Goal: Task Accomplishment & Management: Use online tool/utility

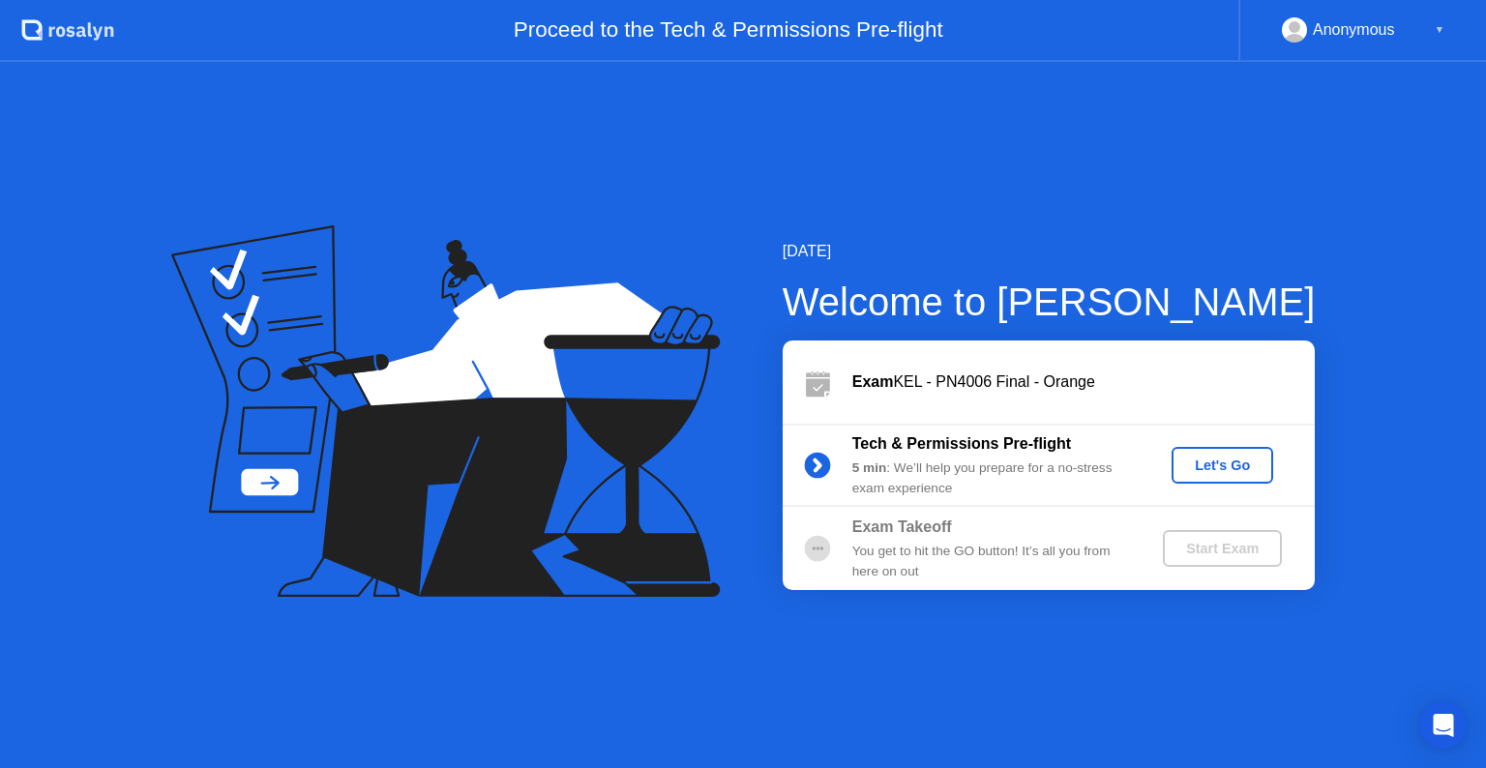
click at [1213, 465] on div "Let's Go" at bounding box center [1222, 465] width 86 height 15
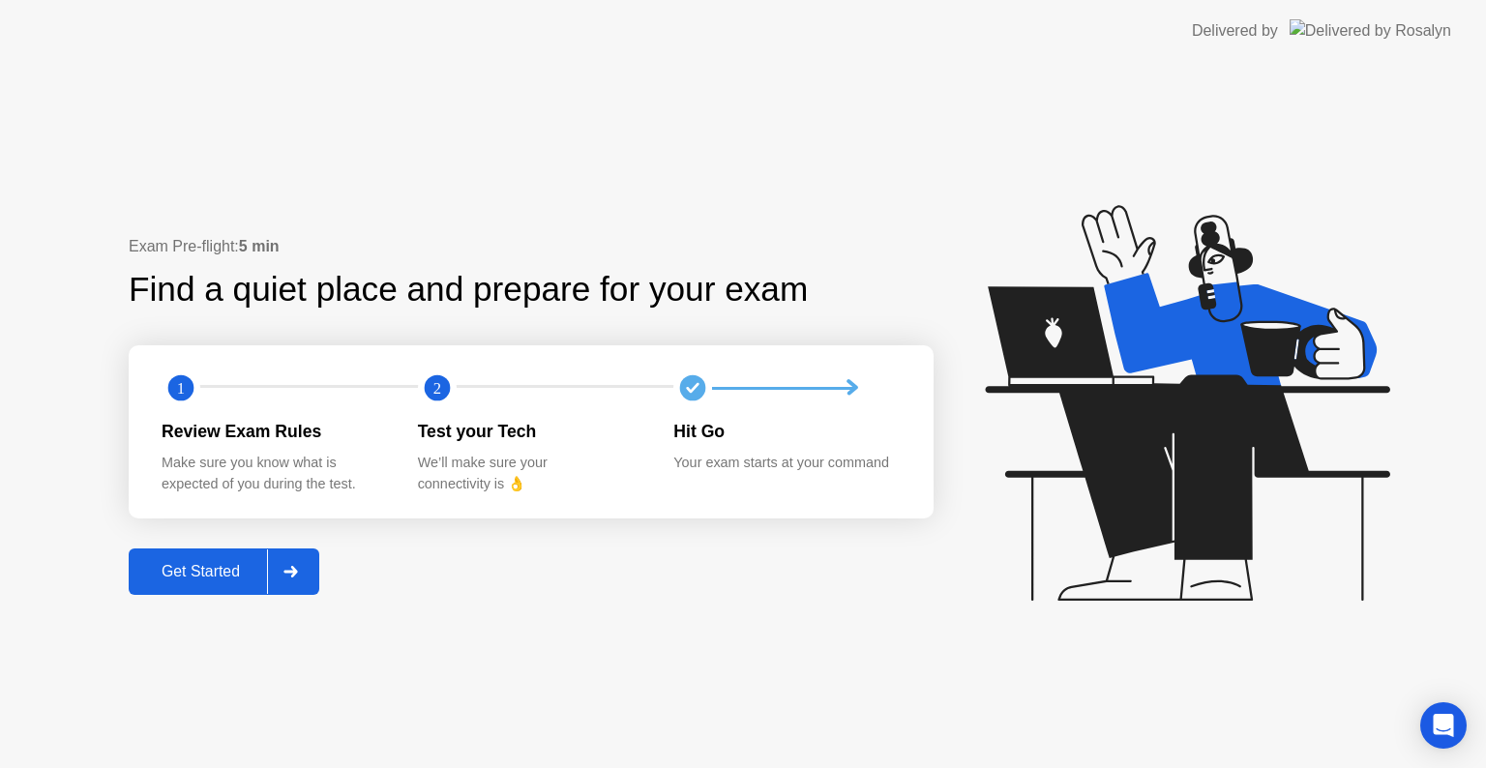
click at [318, 573] on button "Get Started" at bounding box center [224, 571] width 191 height 46
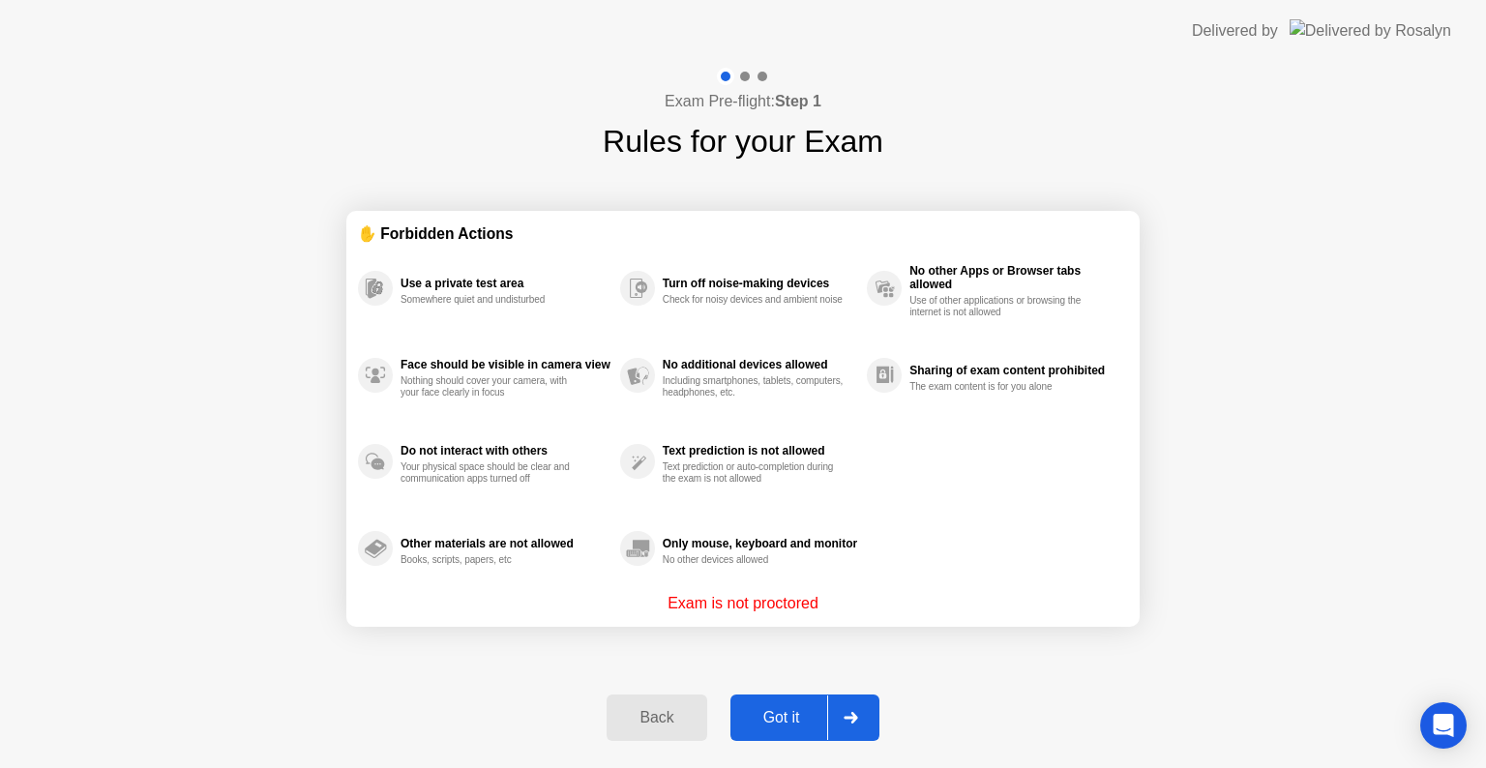
click at [802, 713] on div "Got it" at bounding box center [781, 717] width 91 height 17
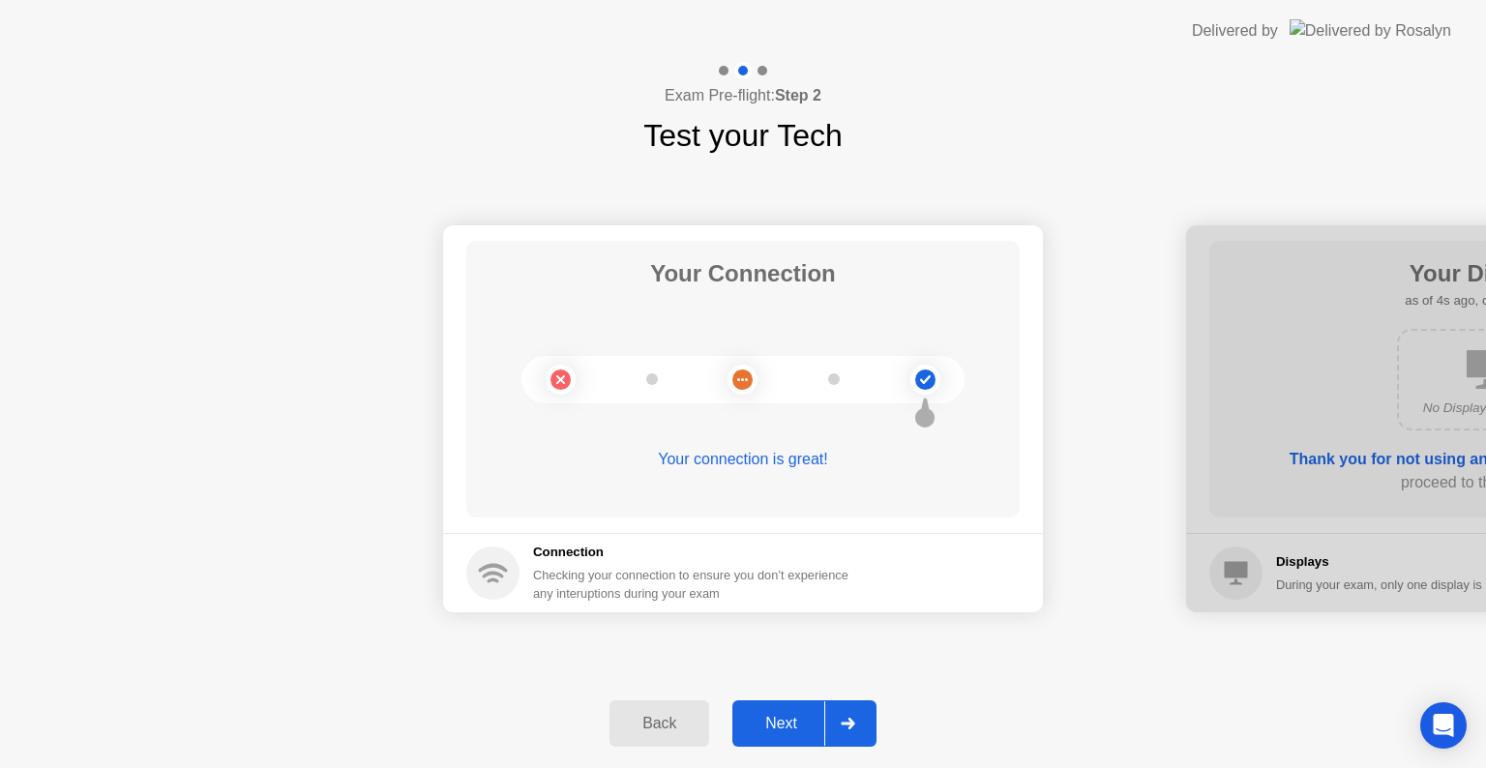
click at [839, 710] on div at bounding box center [847, 723] width 46 height 44
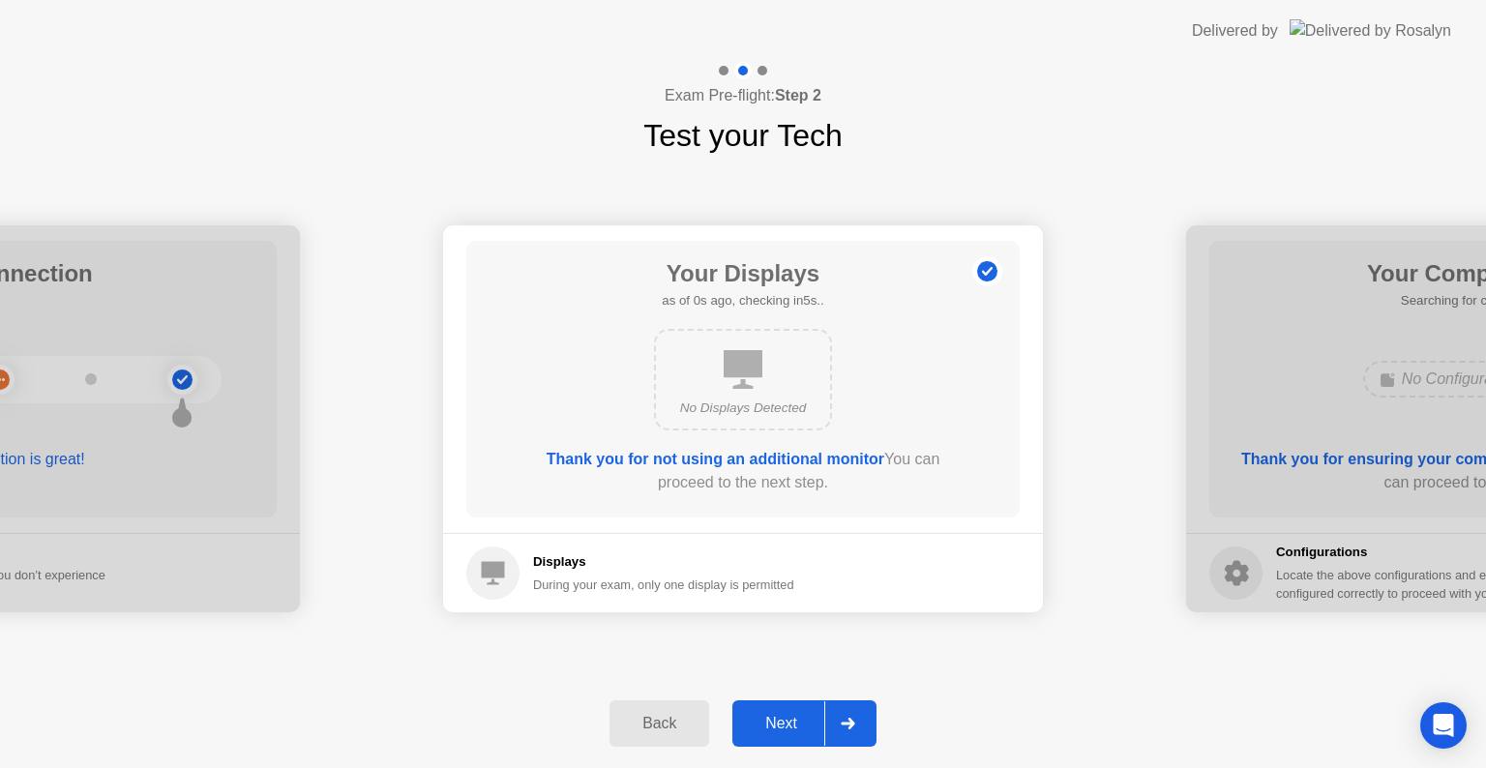
click at [839, 710] on div at bounding box center [847, 723] width 46 height 44
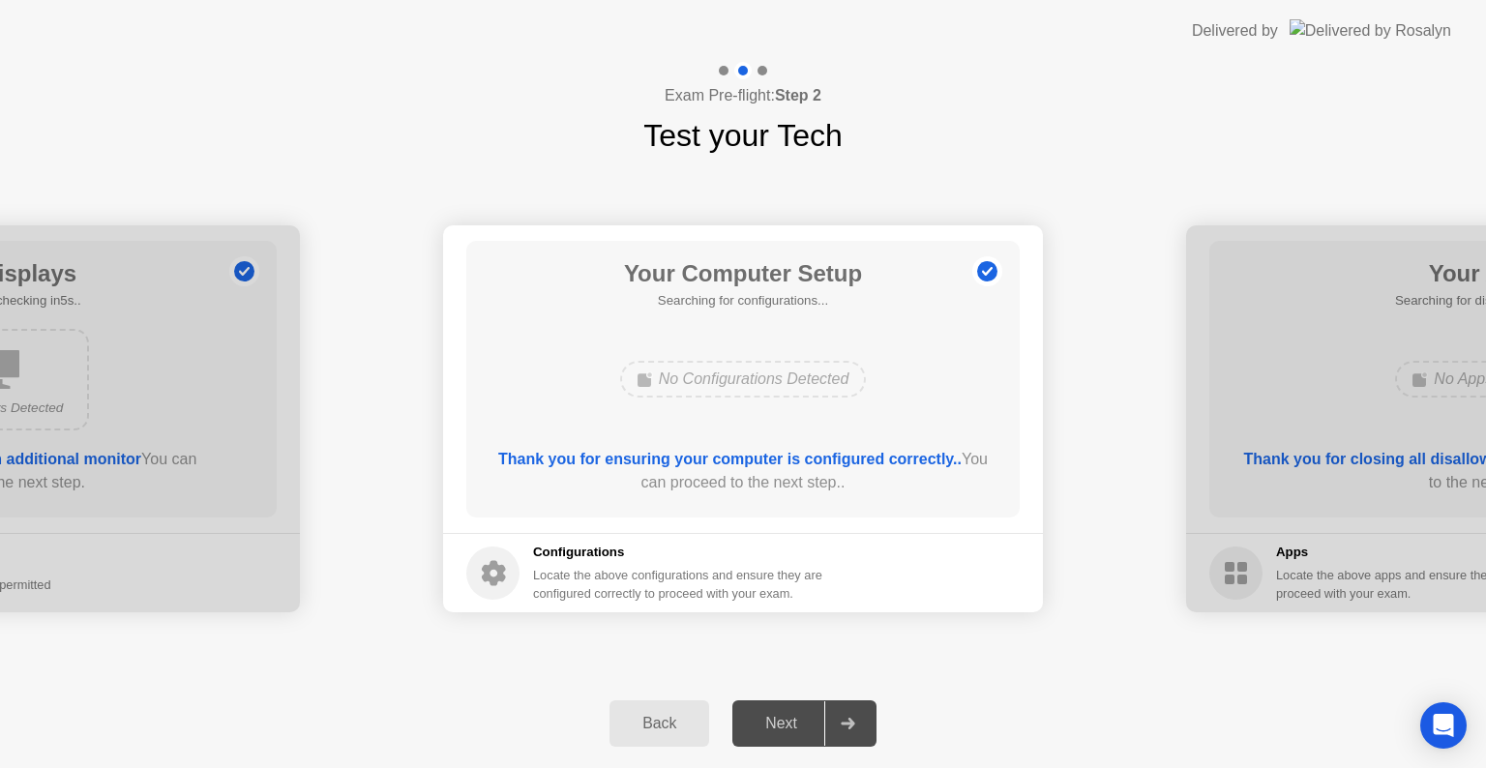
click at [839, 710] on div at bounding box center [847, 723] width 46 height 44
click at [846, 718] on icon at bounding box center [848, 724] width 15 height 12
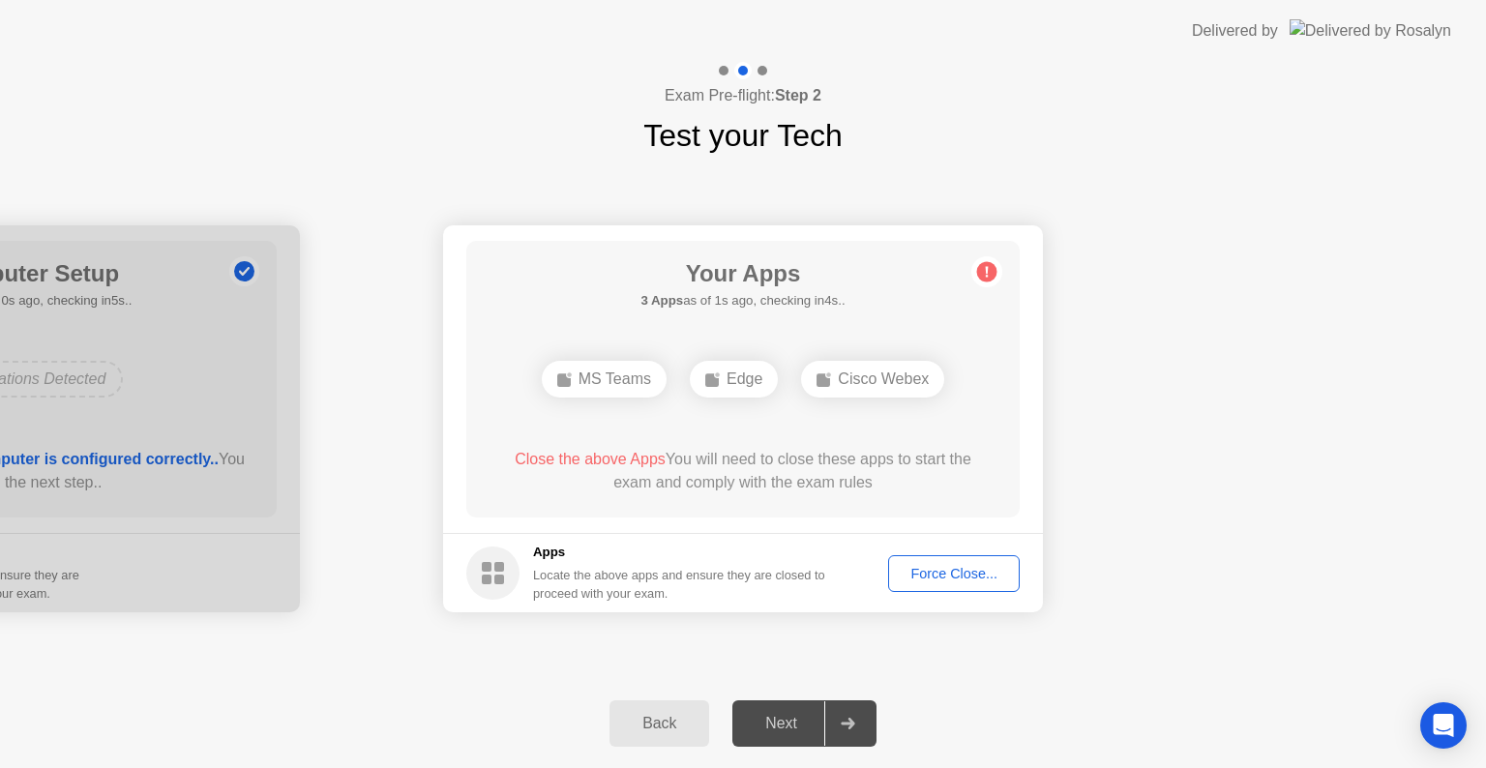
click at [956, 594] on footer "Apps Locate the above apps and ensure they are closed to proceed with your exam…" at bounding box center [743, 572] width 600 height 79
click at [955, 591] on footer "Apps Locate the above apps and ensure they are closed to proceed with your exam…" at bounding box center [743, 572] width 600 height 79
click at [946, 566] on div "Force Close..." at bounding box center [954, 573] width 118 height 15
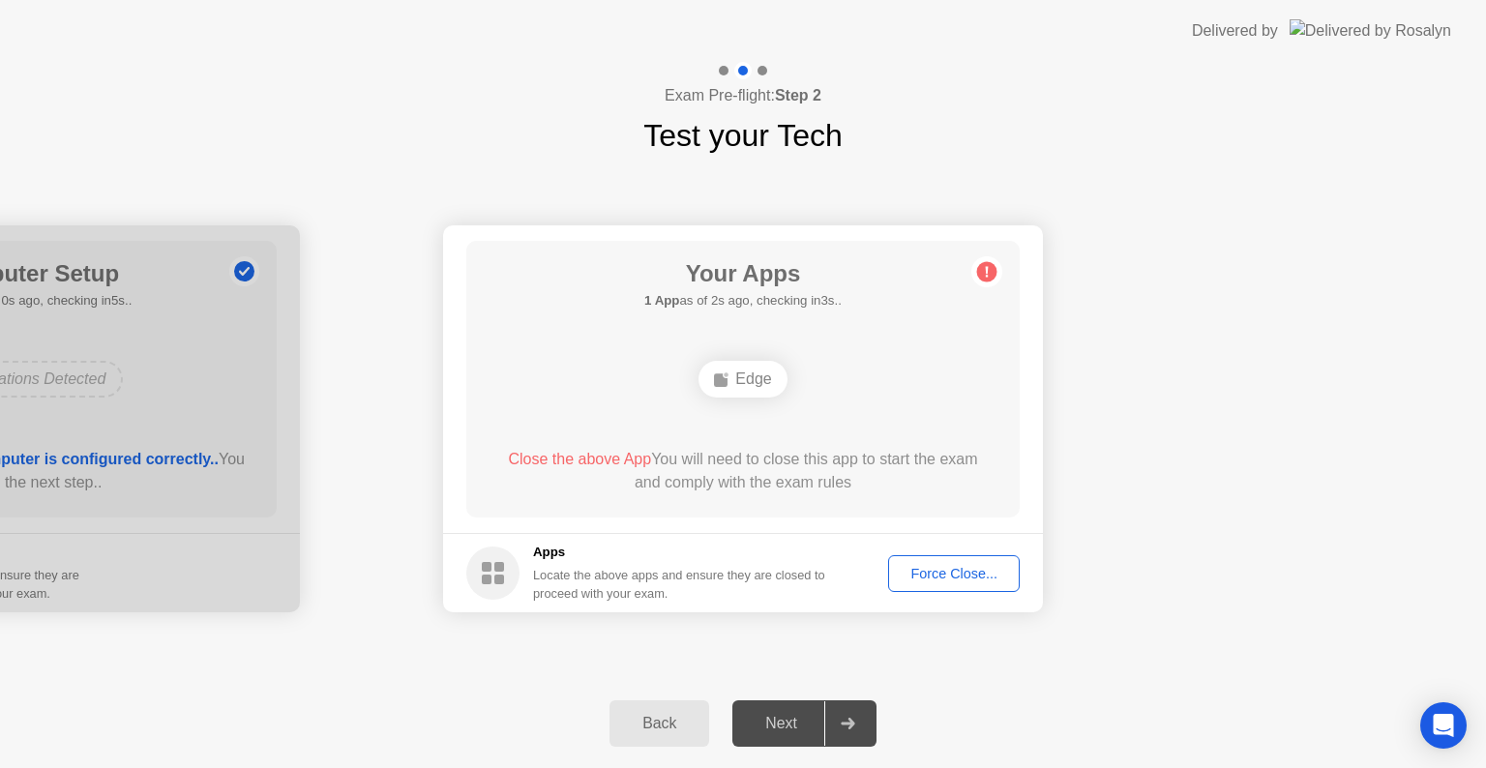
click at [960, 574] on div "Force Close..." at bounding box center [954, 573] width 118 height 15
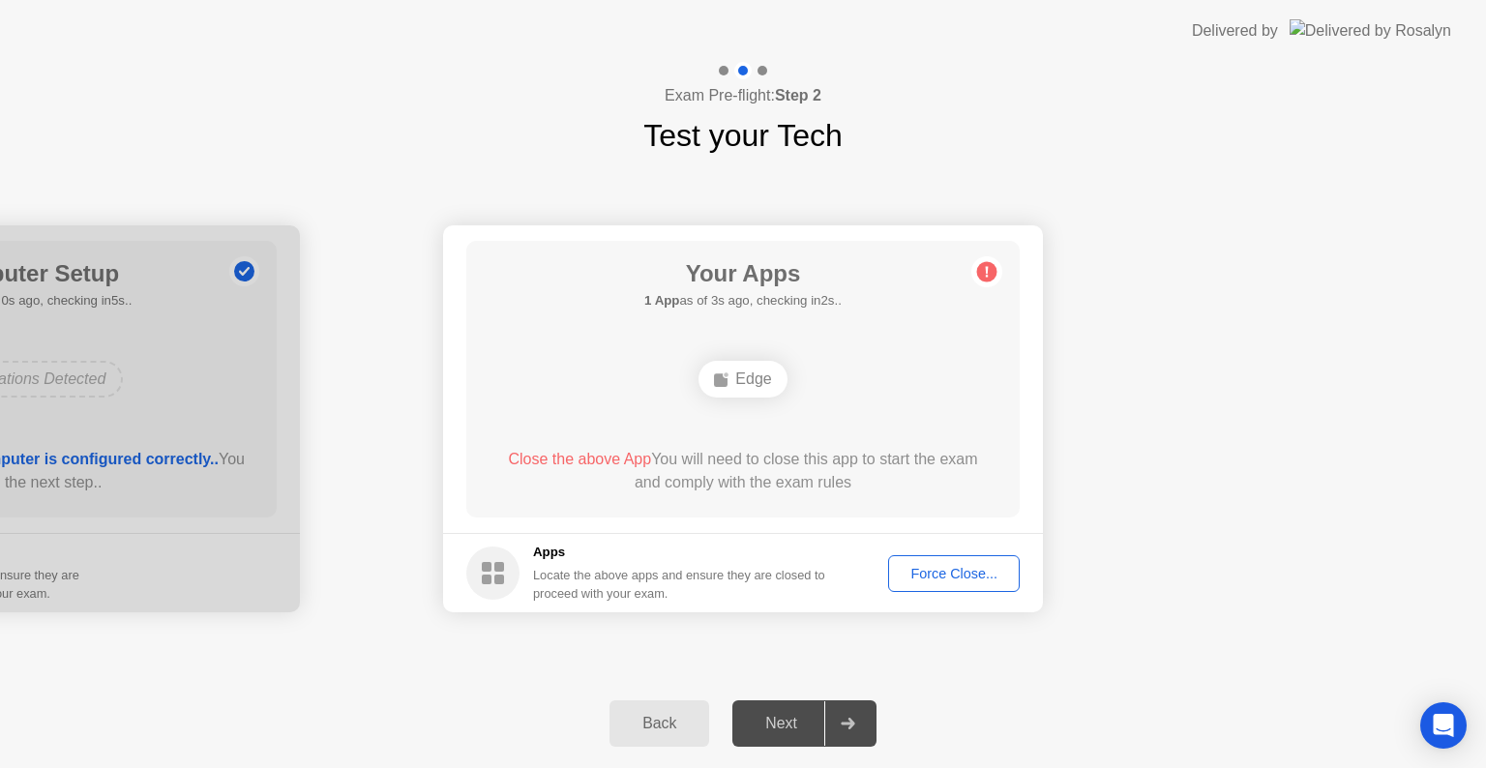
click at [897, 593] on footer "Apps Locate the above apps and ensure they are closed to proceed with your exam…" at bounding box center [743, 572] width 600 height 79
click at [953, 569] on div "Force Close..." at bounding box center [954, 573] width 118 height 15
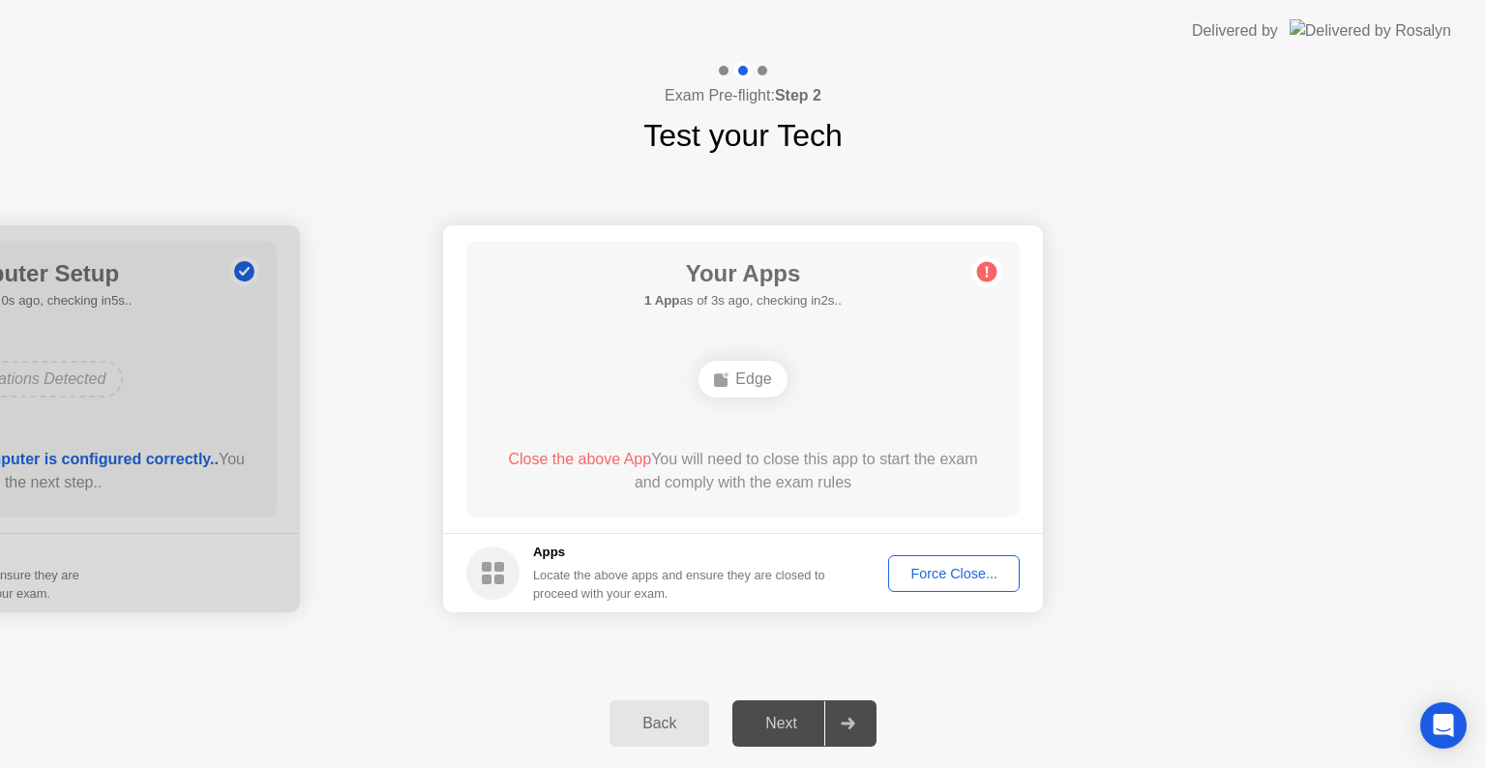
click at [921, 580] on div "Force Close..." at bounding box center [954, 573] width 118 height 15
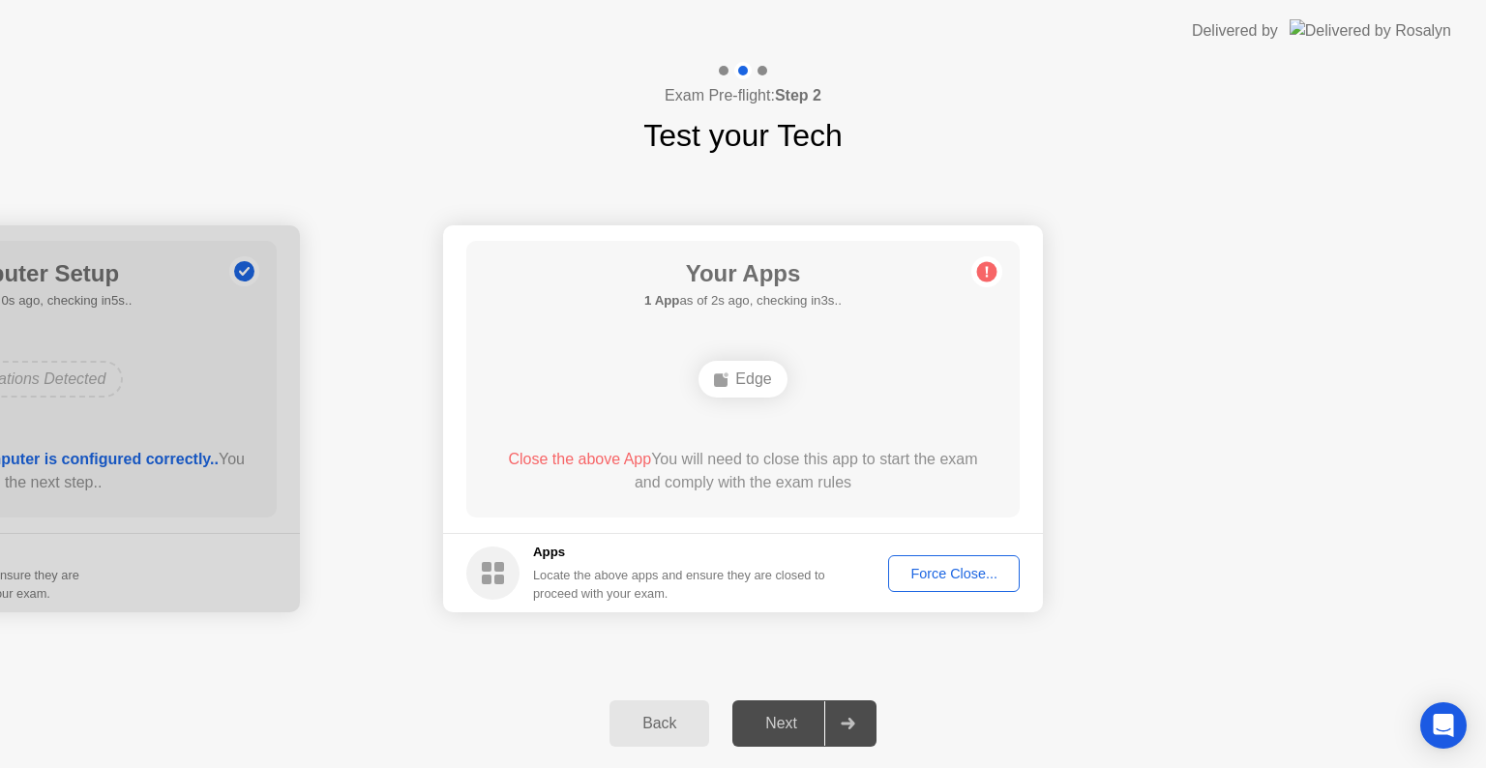
click at [733, 379] on div "Edge" at bounding box center [742, 379] width 88 height 37
click at [981, 576] on div "Force Close..." at bounding box center [954, 573] width 118 height 15
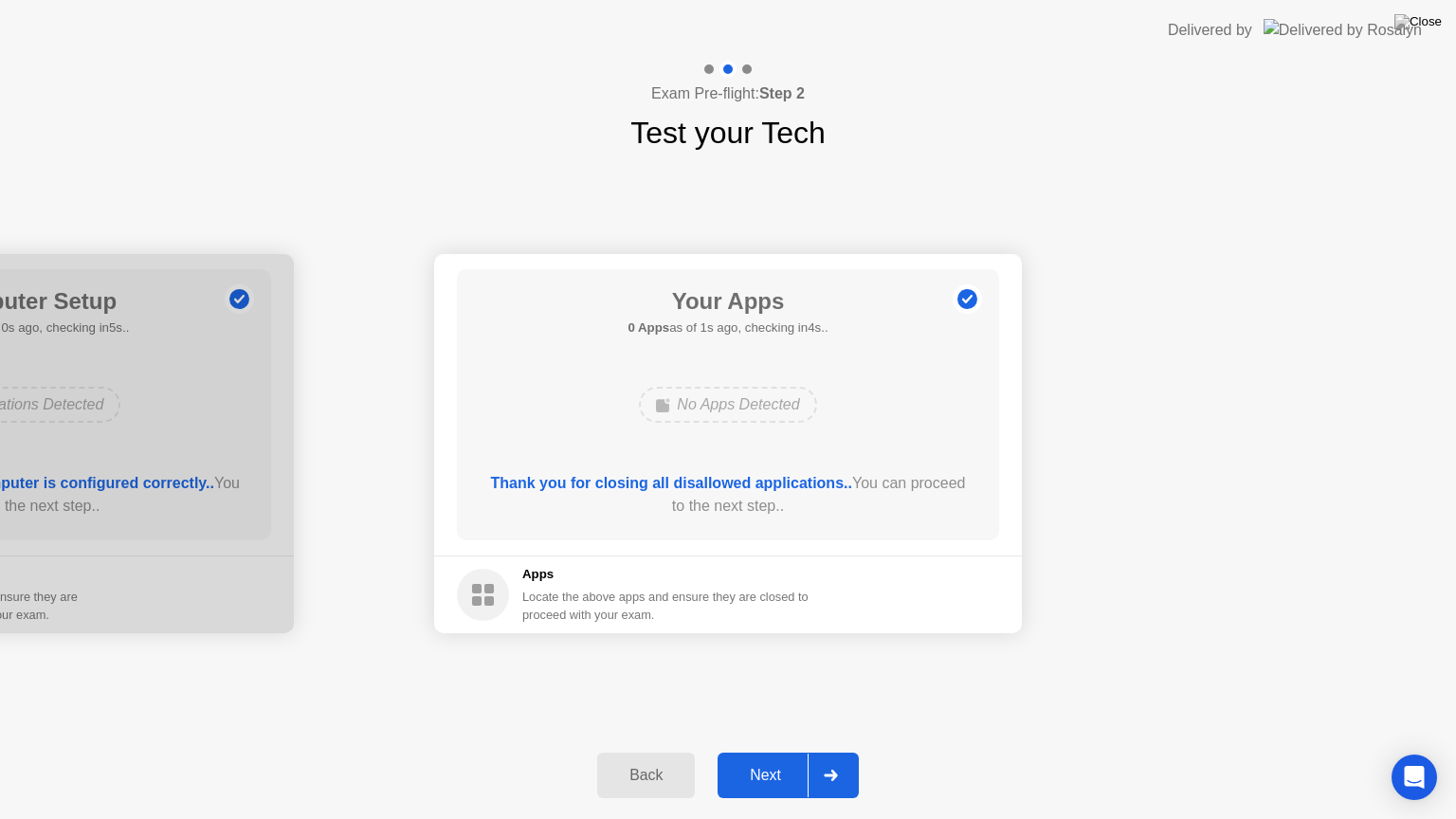
click at [826, 751] on icon at bounding box center [831, 775] width 15 height 12
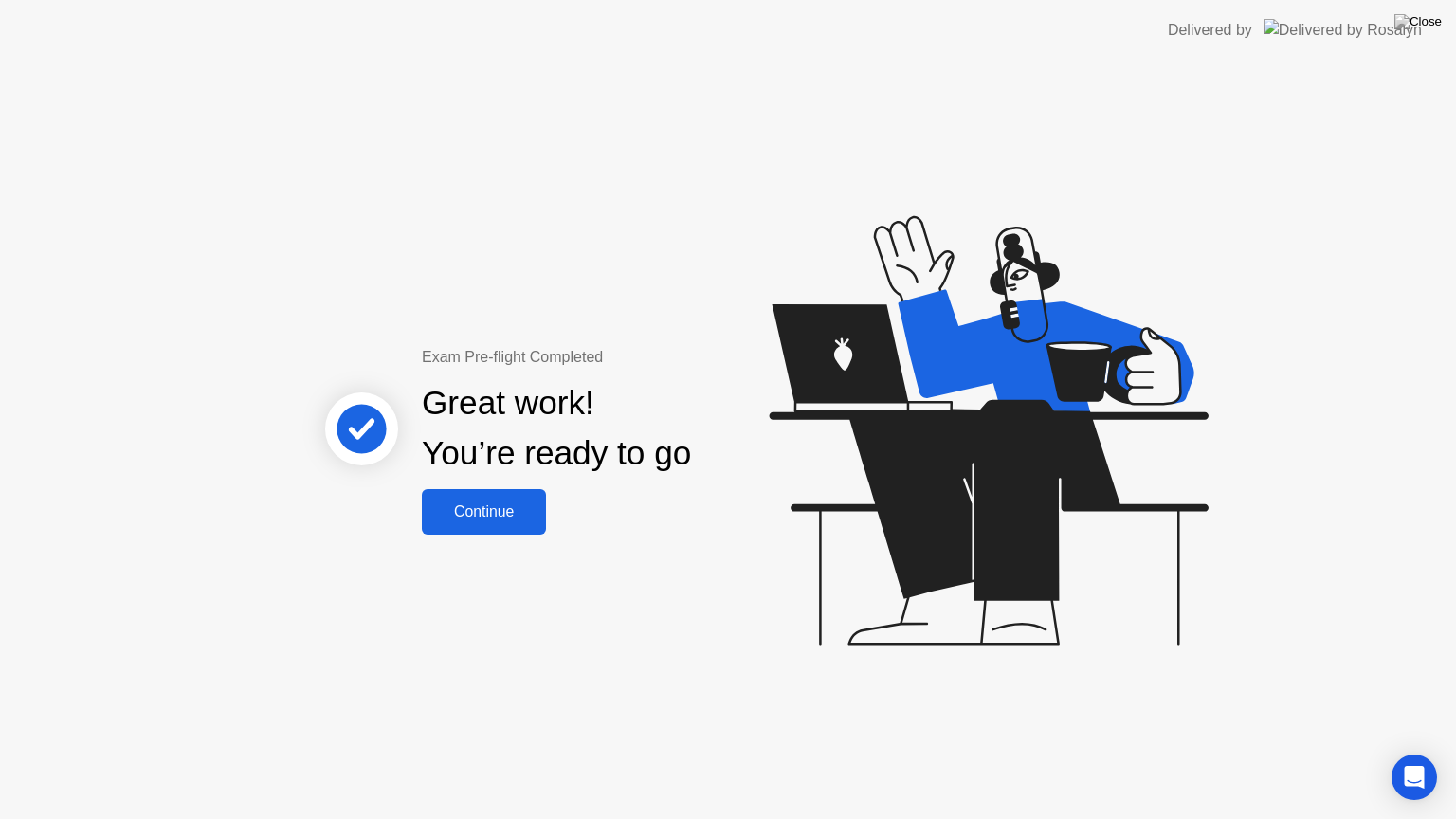
click at [484, 510] on div "Continue" at bounding box center [483, 511] width 113 height 17
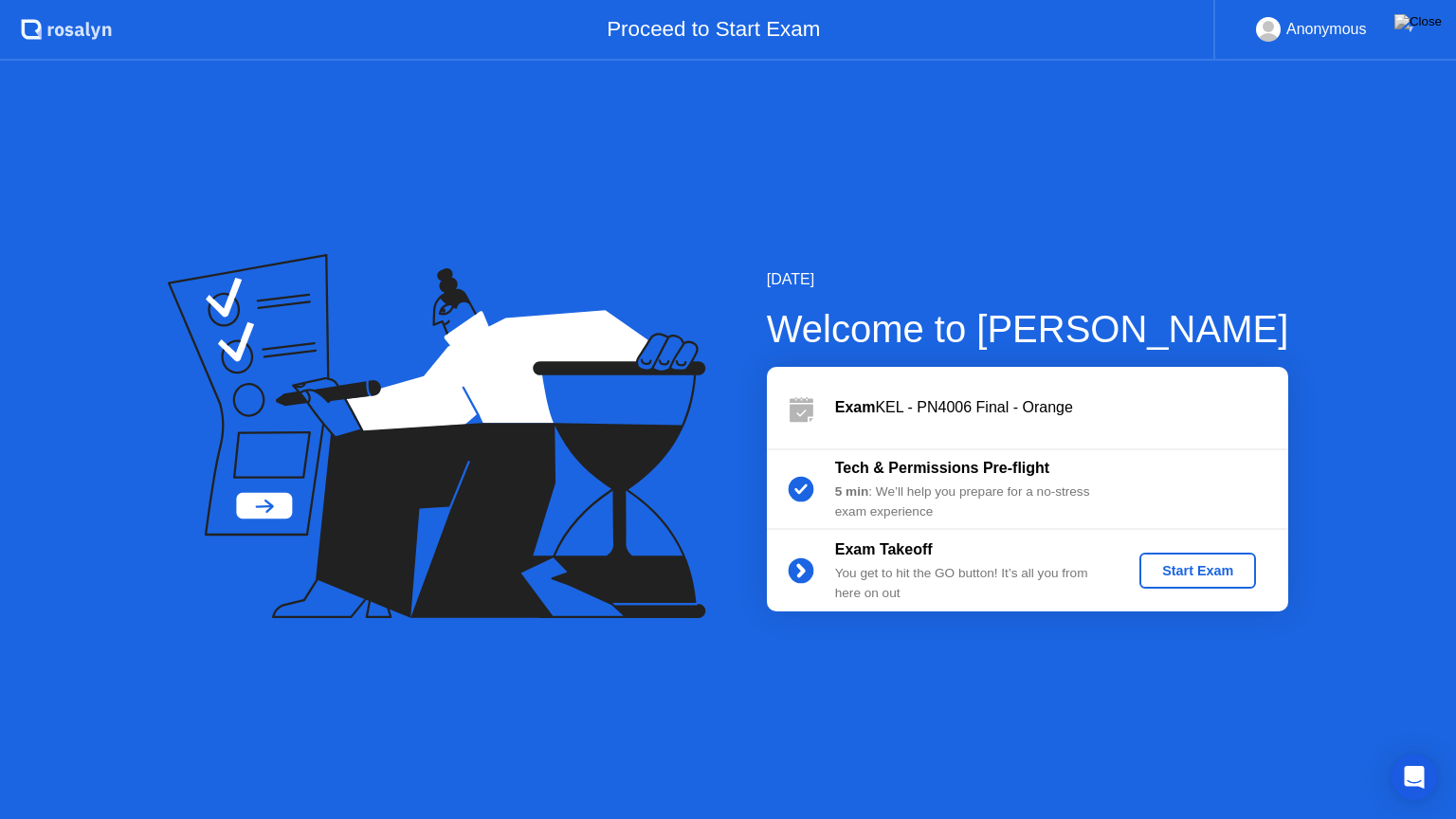
click at [1199, 563] on div "Start Exam" at bounding box center [1196, 570] width 101 height 15
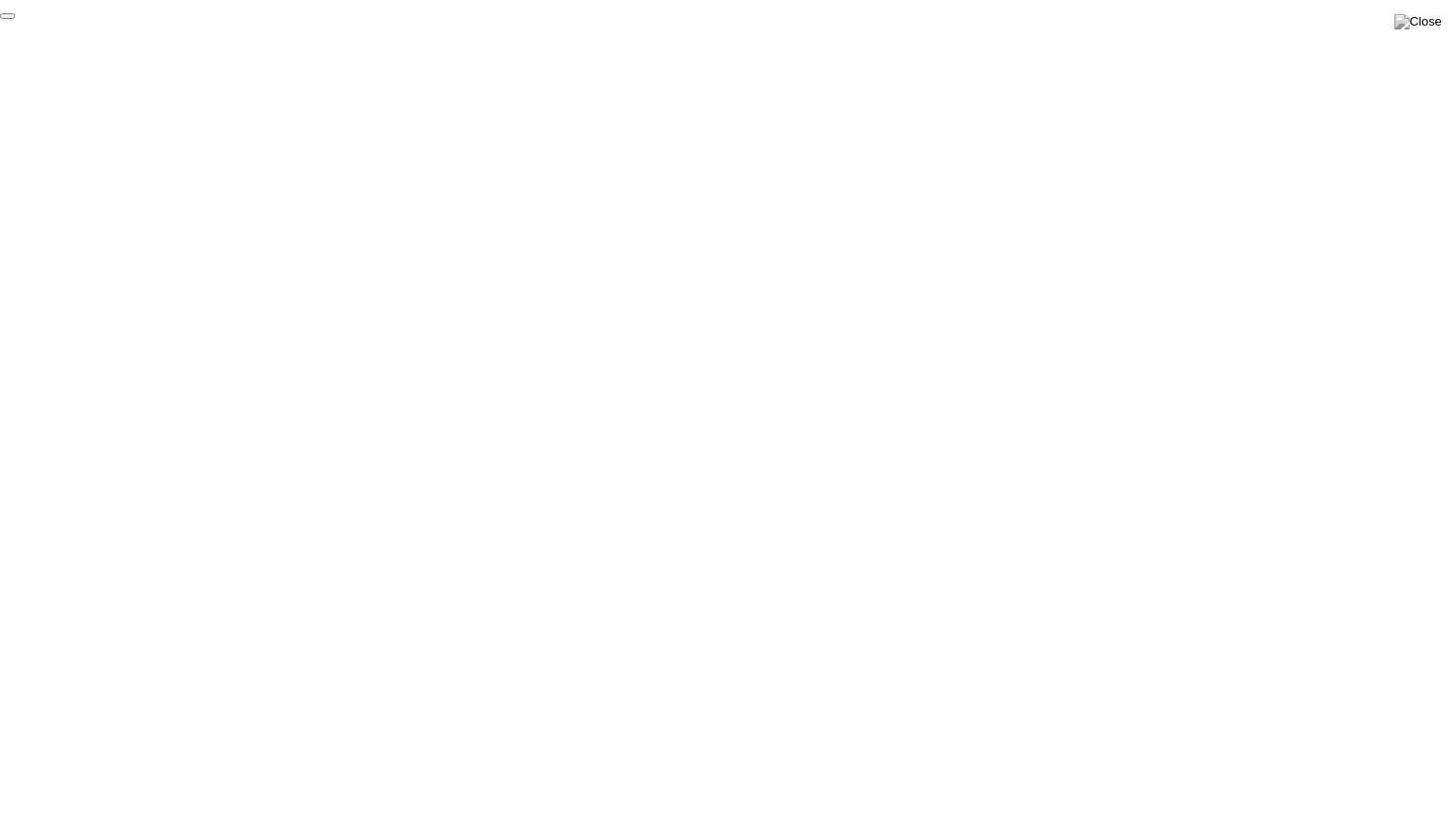
click at [15, 19] on button "End Proctoring Session" at bounding box center [7, 17] width 15 height 6
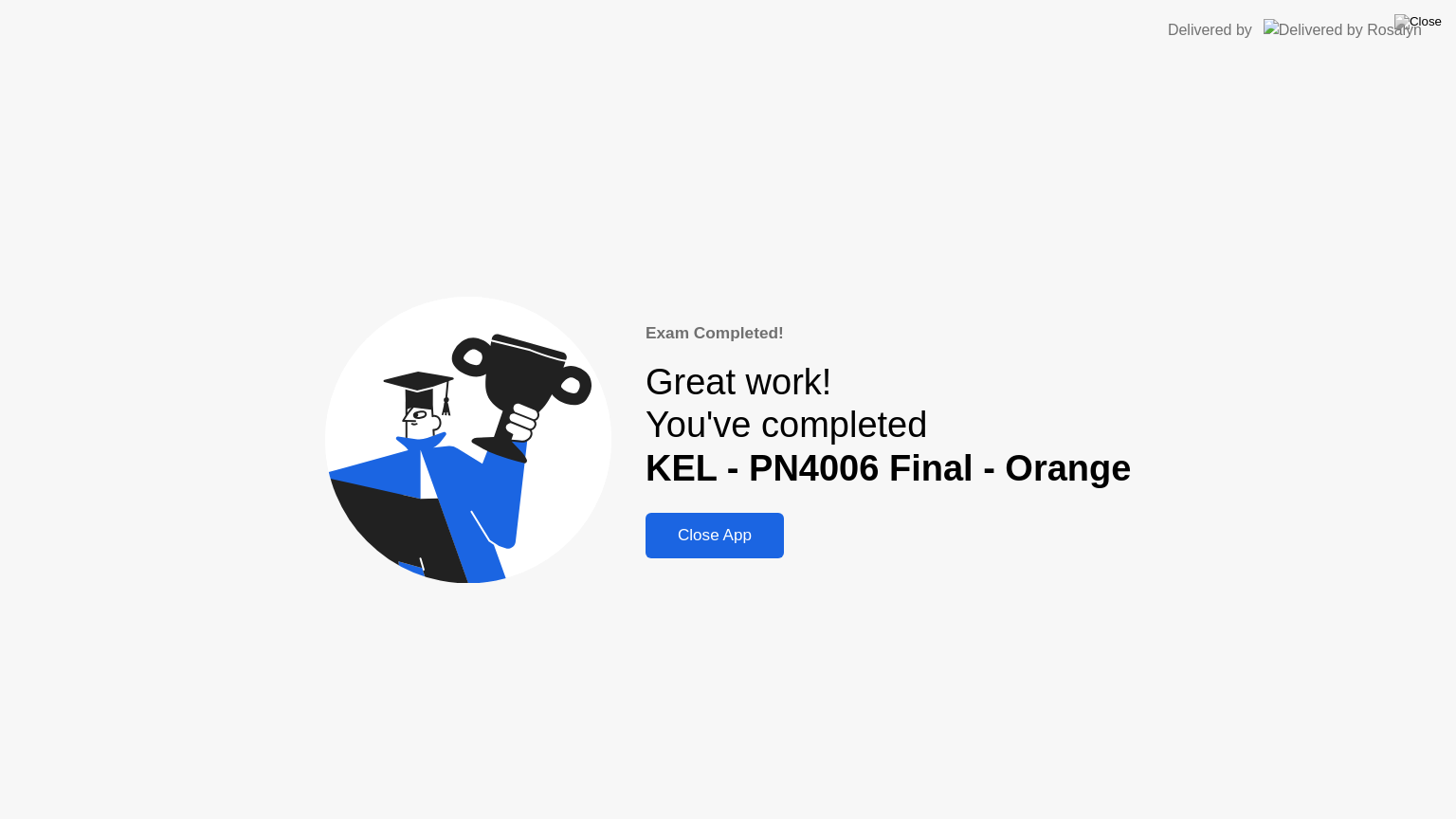
click at [751, 528] on div "Close App" at bounding box center [715, 535] width 127 height 19
